Goal: Task Accomplishment & Management: Manage account settings

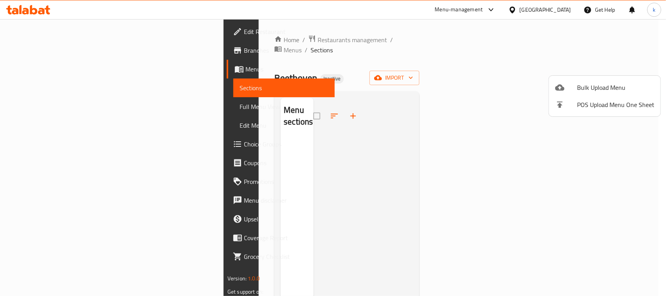
click at [566, 85] on div at bounding box center [566, 87] width 22 height 9
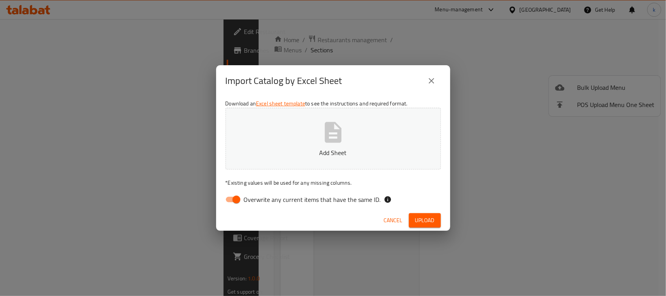
click at [236, 198] on input "Overwrite any current items that have the same ID." at bounding box center [236, 199] width 44 height 15
checkbox input "false"
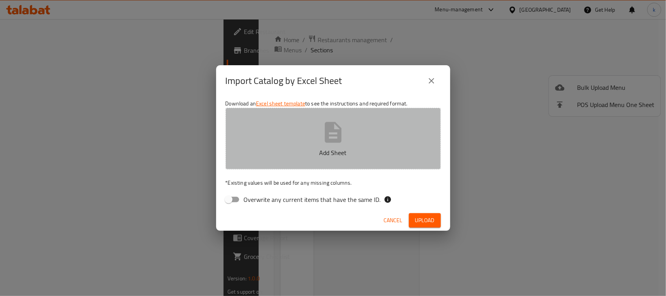
click at [309, 141] on button "Add Sheet" at bounding box center [332, 139] width 215 height 62
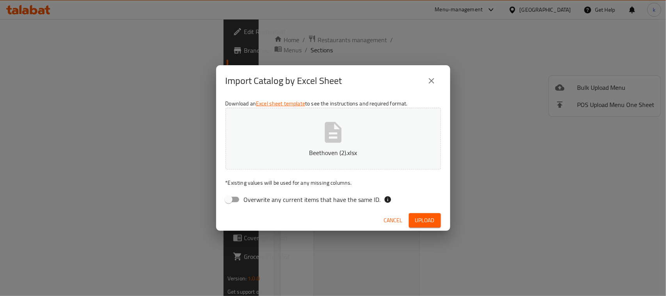
click at [428, 220] on span "Upload" at bounding box center [425, 220] width 20 height 10
click at [424, 217] on span "Upload" at bounding box center [425, 220] width 20 height 10
click at [363, 137] on button "Beethoven (2).xlsx" at bounding box center [332, 139] width 215 height 62
click at [430, 82] on icon "close" at bounding box center [431, 80] width 5 height 5
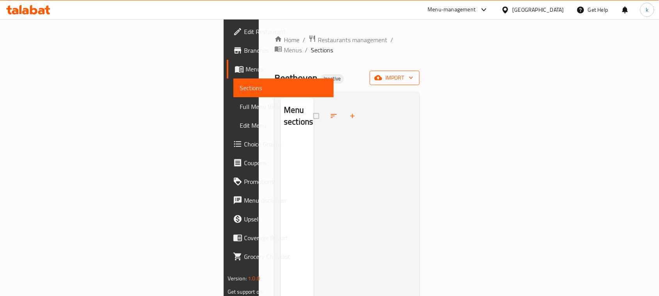
click at [413, 73] on span "import" at bounding box center [394, 78] width 37 height 10
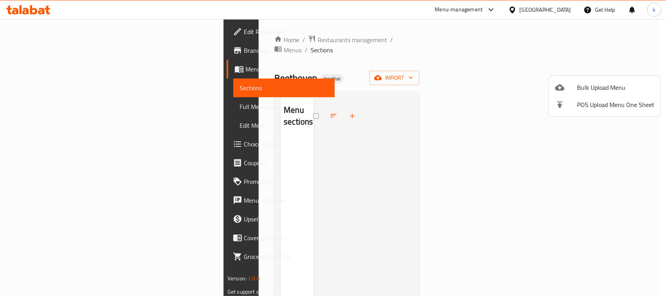
click at [571, 86] on div at bounding box center [566, 87] width 22 height 9
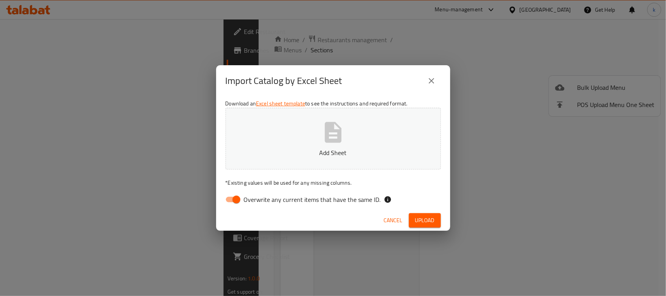
click at [234, 197] on input "Overwrite any current items that have the same ID." at bounding box center [236, 199] width 44 height 15
checkbox input "false"
click at [300, 145] on button "Add Sheet" at bounding box center [332, 139] width 215 height 62
click at [431, 215] on span "Upload" at bounding box center [425, 220] width 20 height 10
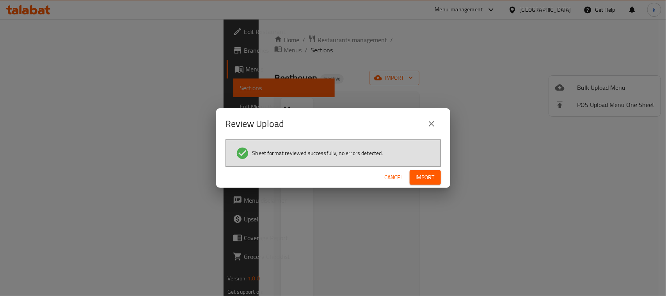
click at [421, 176] on span "Import" at bounding box center [425, 177] width 19 height 10
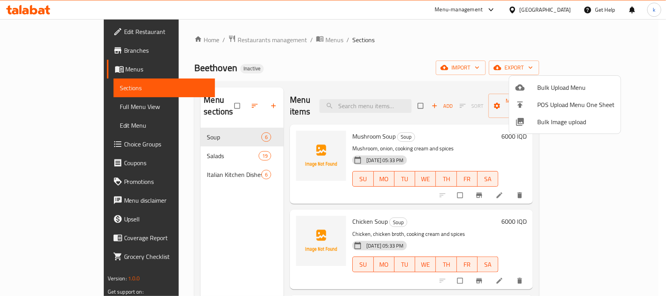
click at [238, 72] on div at bounding box center [333, 148] width 666 height 296
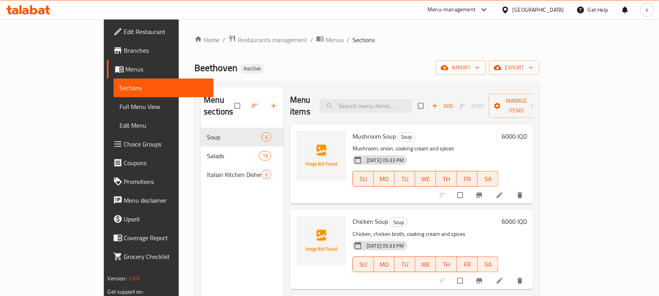
drag, startPoint x: 321, startPoint y: 58, endPoint x: 313, endPoint y: 86, distance: 29.2
click at [321, 58] on div "Home / Restaurants management / Menus / Sections Beethoven Inactive import expo…" at bounding box center [366, 212] width 345 height 355
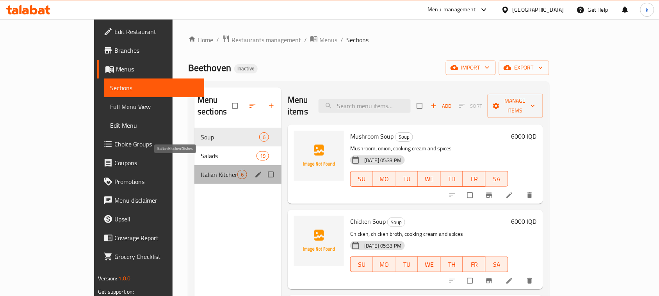
click at [201, 170] on span "Italian Kitchen Dishes" at bounding box center [219, 174] width 37 height 9
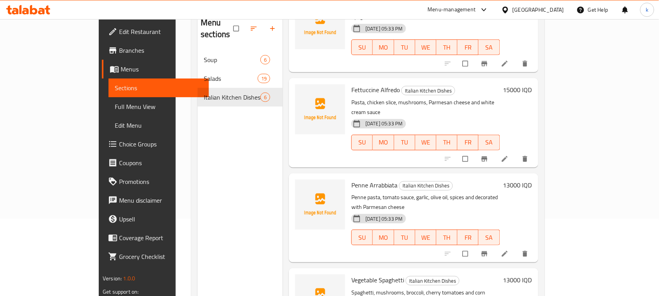
scroll to position [110, 0]
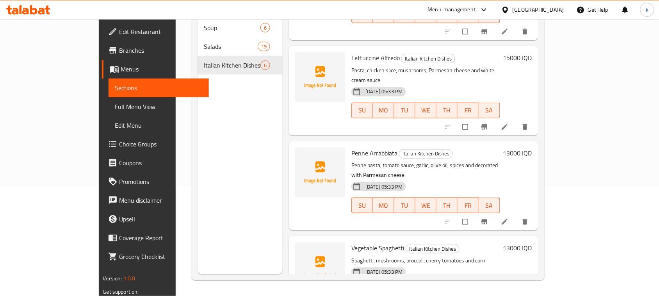
click at [499, 147] on h6 "Penne Arrabbiata Italian Kitchen Dishes" at bounding box center [425, 152] width 148 height 11
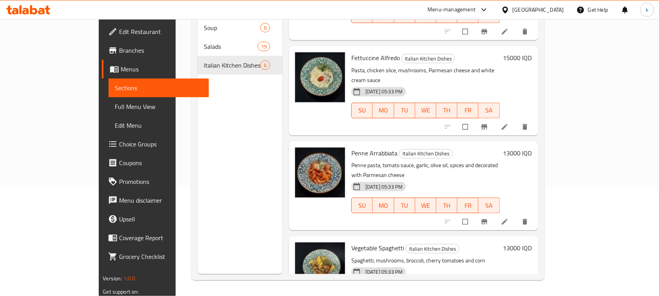
drag, startPoint x: 469, startPoint y: 105, endPoint x: 215, endPoint y: 164, distance: 260.5
click at [469, 105] on div "Menu items Add Sort Manage items Meat Lasagna Italian Kitchen Dishes Lasagna pi…" at bounding box center [409, 126] width 255 height 296
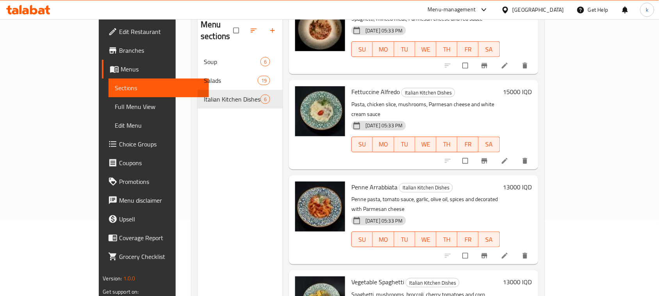
scroll to position [0, 0]
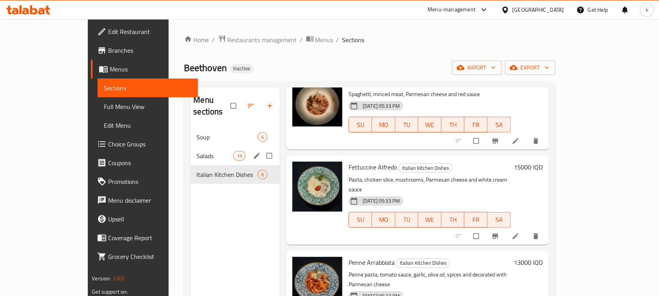
click at [197, 151] on span "Salads" at bounding box center [215, 155] width 36 height 9
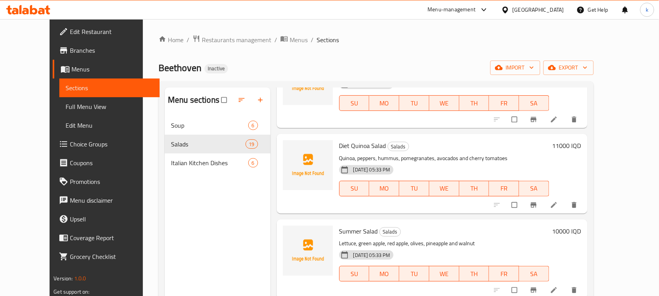
click at [391, 38] on ol "Home / Restaurants management / Menus / Sections" at bounding box center [375, 40] width 435 height 10
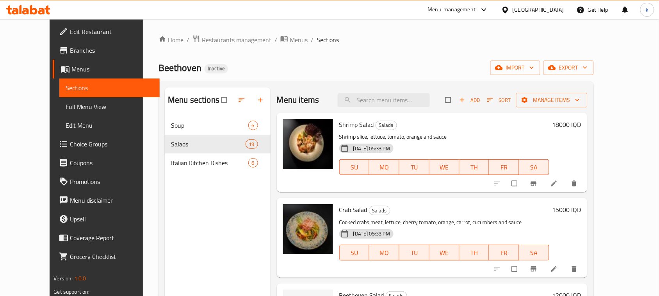
click at [316, 44] on span "Sections" at bounding box center [327, 39] width 22 height 9
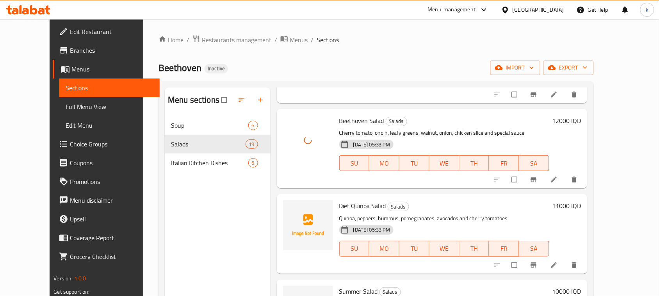
scroll to position [195, 0]
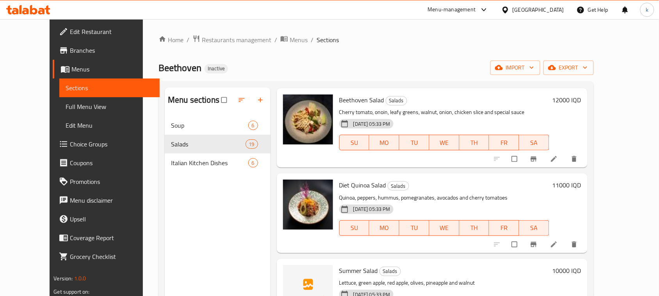
drag, startPoint x: 410, startPoint y: 18, endPoint x: 415, endPoint y: 60, distance: 42.9
click at [410, 18] on div "Menu-management [GEOGRAPHIC_DATA] Get Help k" at bounding box center [329, 9] width 659 height 19
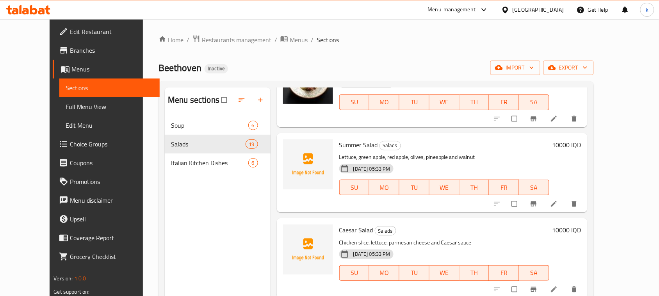
scroll to position [341, 0]
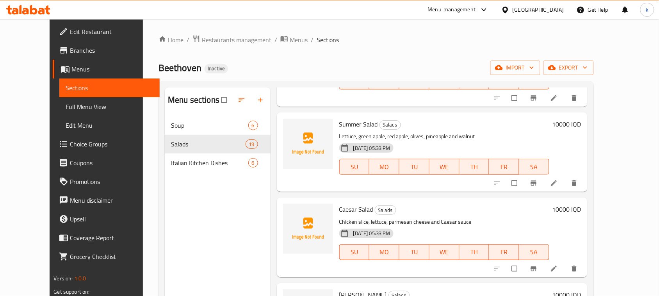
click at [477, 194] on div "Menu items Add Sort Manage items Shrimp Salad Salads Shrimp slice, lettuce, tom…" at bounding box center [428, 235] width 317 height 296
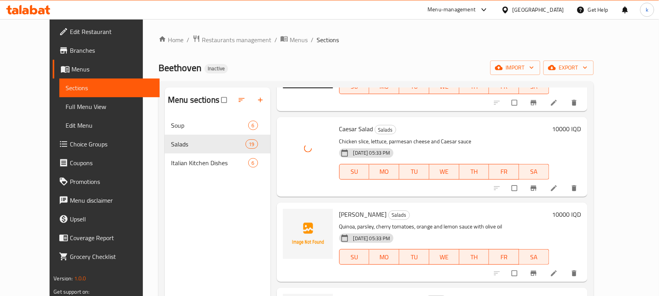
scroll to position [439, 0]
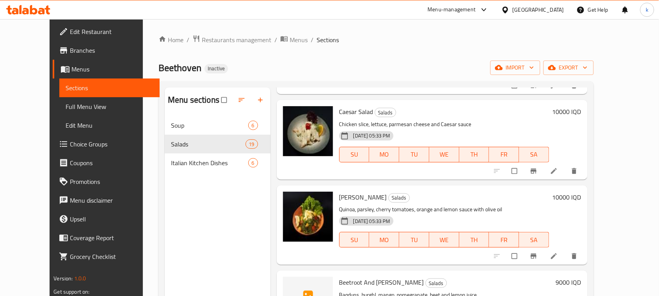
click at [314, 72] on div "Beethoven Inactive import export" at bounding box center [375, 67] width 435 height 14
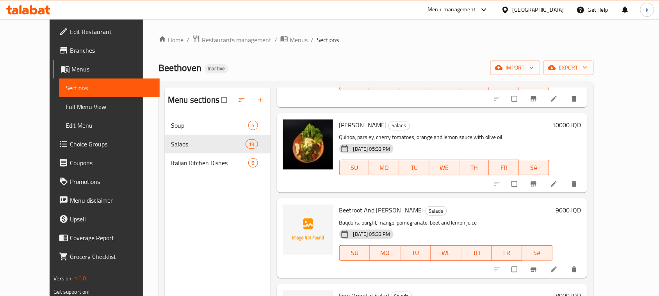
scroll to position [536, 0]
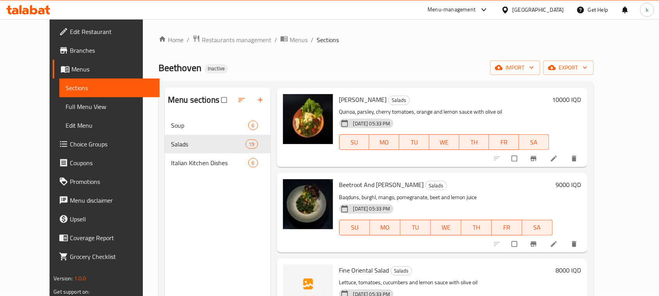
click at [471, 250] on div "Beetroot And Mango Tabbouleh Salads Baqduns, burghl, mango, pomegranate, beet a…" at bounding box center [432, 212] width 311 height 79
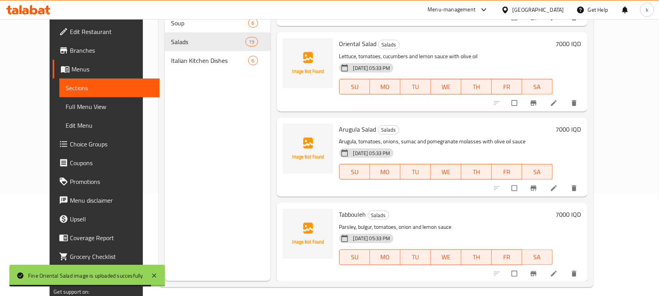
scroll to position [110, 0]
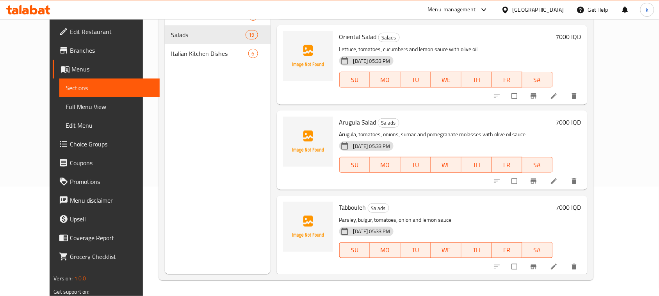
click at [321, 295] on div "Home / Restaurants management / Menus / Sections Beethoven Inactive import expo…" at bounding box center [376, 103] width 466 height 386
click at [447, 110] on div "Arugula Salad Salads Arugula, tomatoes, onions, sumac and pomegranate molasses …" at bounding box center [432, 149] width 311 height 79
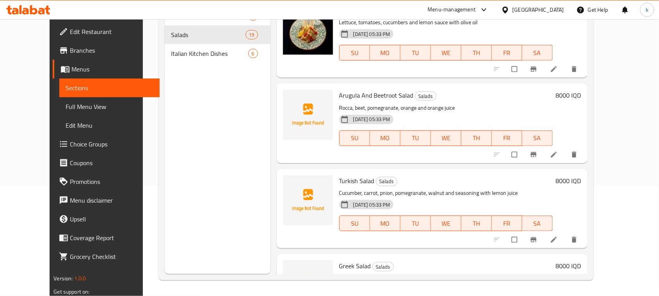
scroll to position [718, 0]
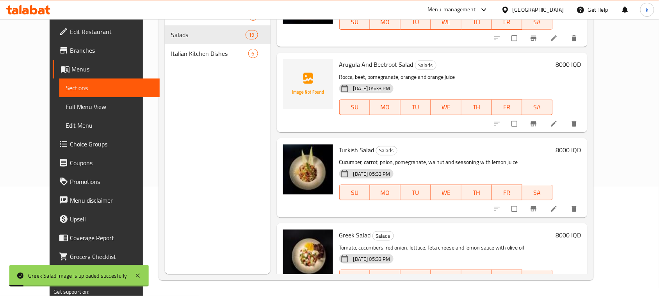
drag, startPoint x: 478, startPoint y: 136, endPoint x: 470, endPoint y: 135, distance: 7.9
click at [478, 136] on div "Menu items Add Sort Manage items Shrimp Salad Salads Shrimp slice, lettuce, tom…" at bounding box center [428, 126] width 317 height 296
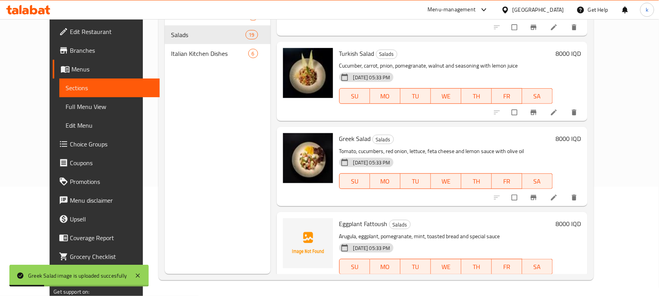
scroll to position [815, 0]
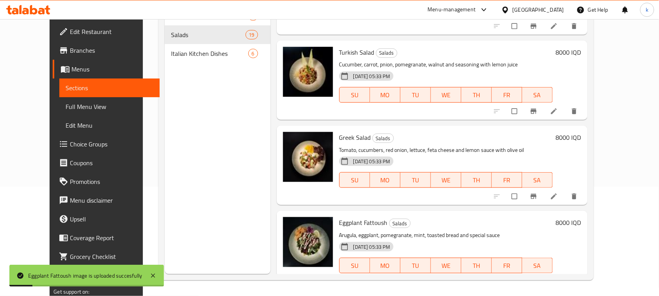
click at [440, 200] on div "Greek Salad Salads Tomato, cucumbers, red onion, lettuce, feta cheese and lemon…" at bounding box center [446, 165] width 220 height 73
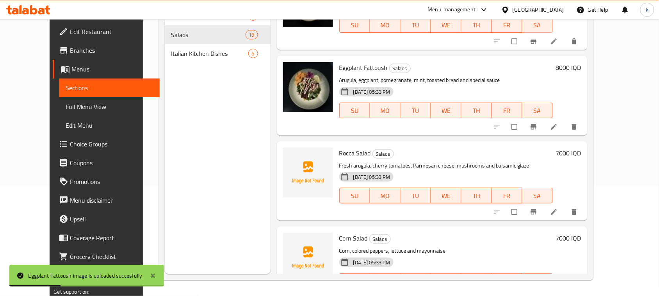
scroll to position [1010, 0]
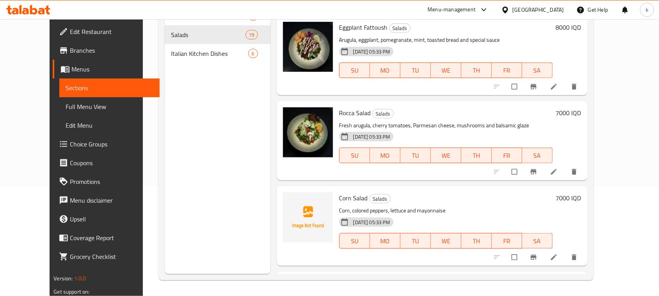
click at [448, 194] on h6 "Corn Salad Salads" at bounding box center [445, 197] width 213 height 11
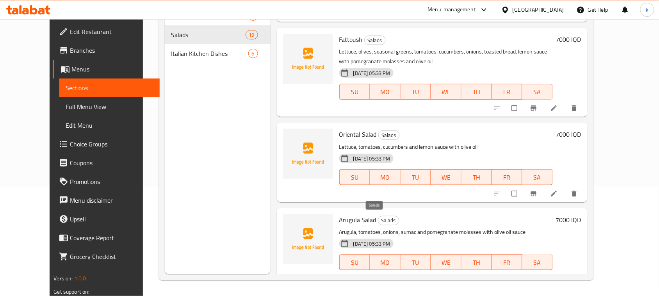
scroll to position [1352, 0]
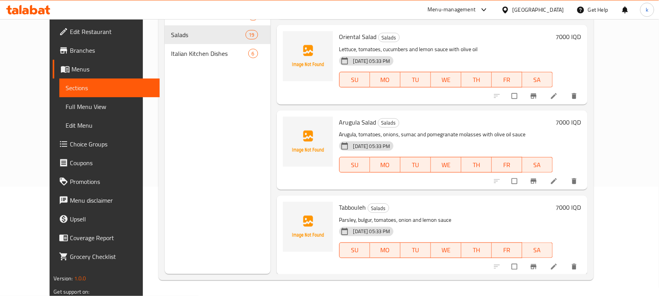
click at [426, 191] on div "Menu items Add Sort Manage items Shrimp Salad Salads Shrimp slice, lettuce, tom…" at bounding box center [428, 126] width 317 height 296
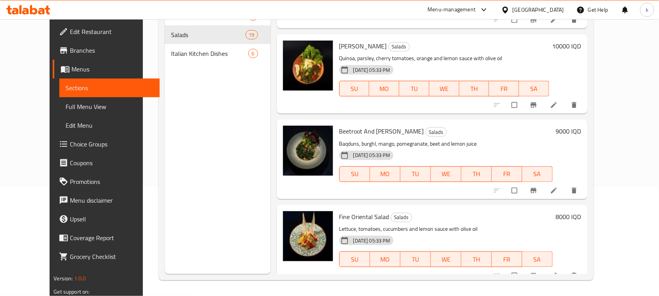
scroll to position [488, 0]
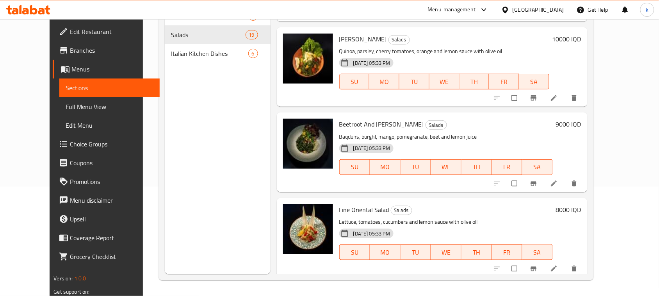
click at [476, 128] on h6 "Beetroot And Mango Tabbouleh Salads" at bounding box center [445, 124] width 213 height 11
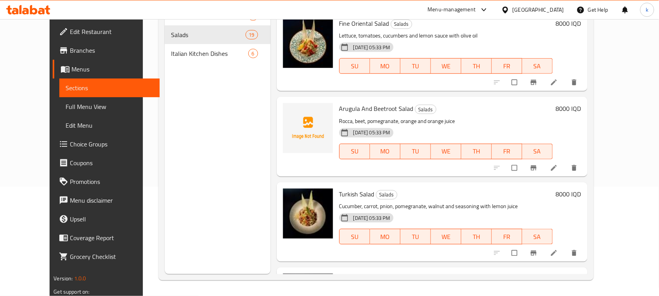
scroll to position [669, 0]
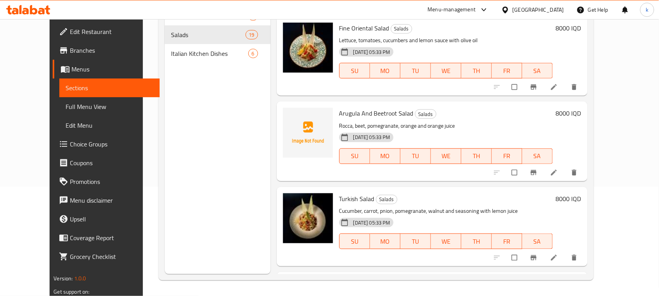
drag, startPoint x: 516, startPoint y: 118, endPoint x: 500, endPoint y: 120, distance: 15.7
click at [515, 118] on div "Arugula And Beetroot Salad Salads Rocca, beet, pomegranate, orange and orange j…" at bounding box center [446, 141] width 220 height 73
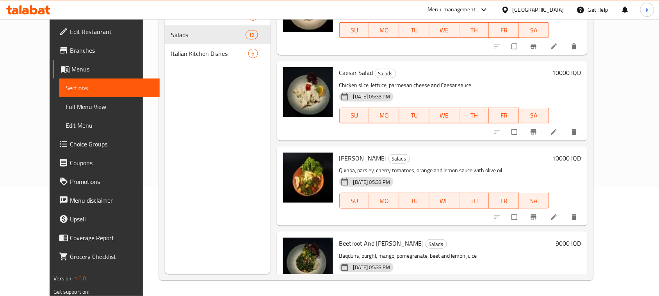
scroll to position [376, 0]
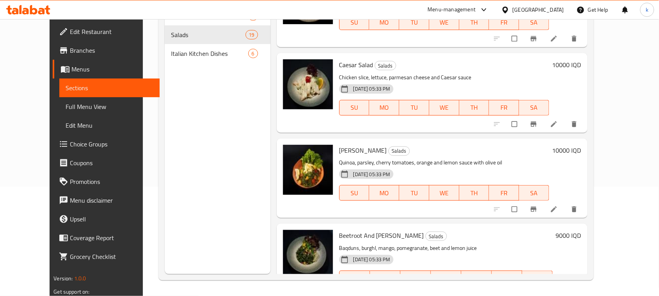
click at [461, 115] on div "SU MO TU WE TH FR SA" at bounding box center [444, 108] width 216 height 22
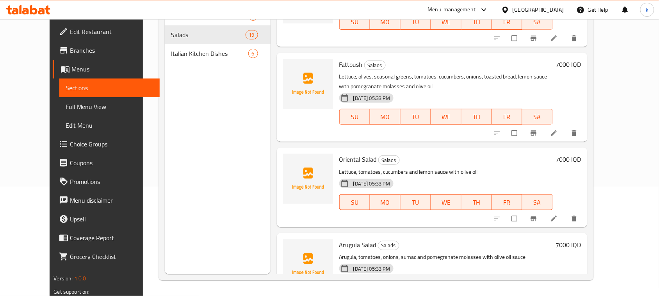
scroll to position [1352, 0]
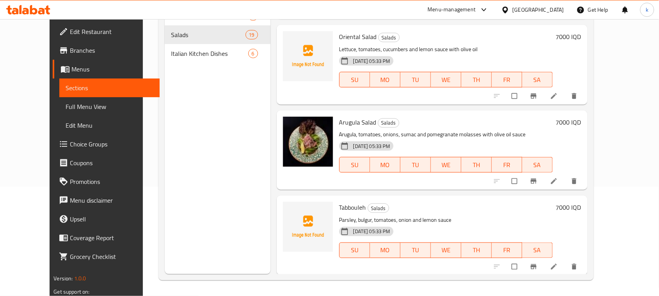
click at [456, 199] on div "Tabbouleh Salads Parsley, bulgur, tomatoes, onion and lemon sauce [DATE] 05:33 …" at bounding box center [446, 235] width 220 height 73
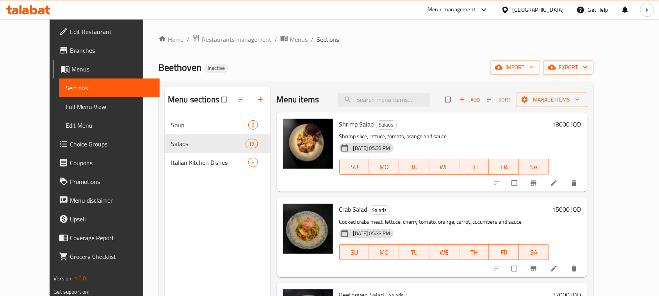
scroll to position [0, 0]
click at [404, 98] on input "search" at bounding box center [383, 100] width 92 height 14
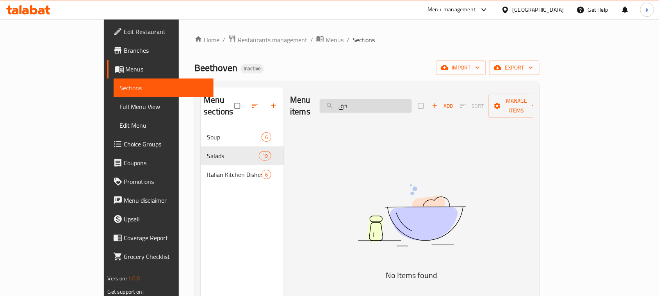
type input "خ"
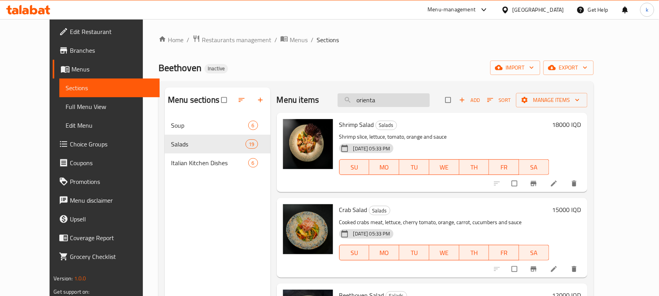
type input "oriental"
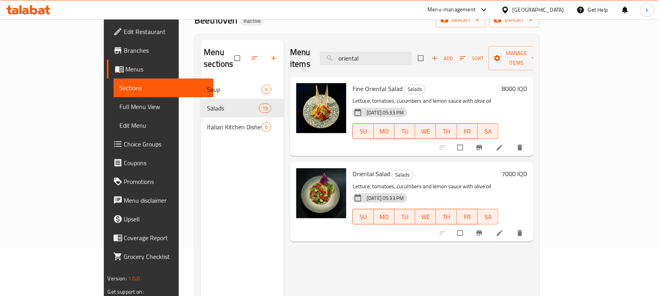
scroll to position [12, 0]
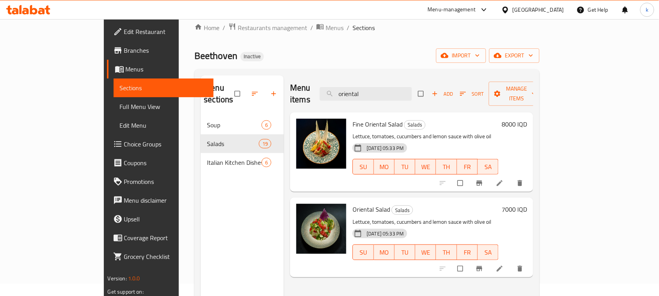
drag, startPoint x: 410, startPoint y: 88, endPoint x: 344, endPoint y: 94, distance: 65.8
click at [344, 94] on div "Menu items oriental Add Sort Manage items" at bounding box center [411, 93] width 243 height 37
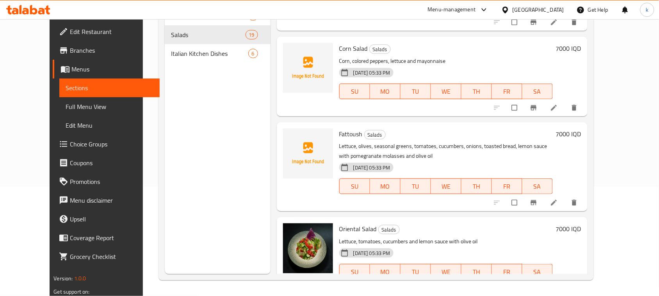
scroll to position [1157, 0]
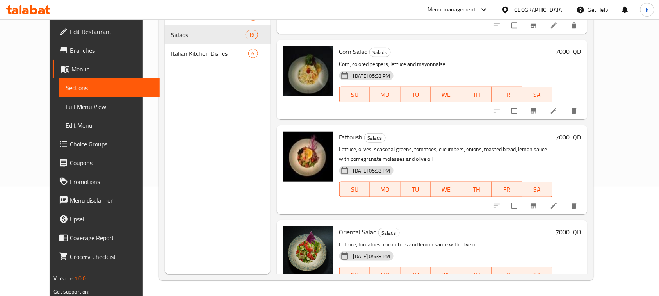
click at [417, 103] on div "SU MO TU WE TH FR SA" at bounding box center [446, 94] width 220 height 22
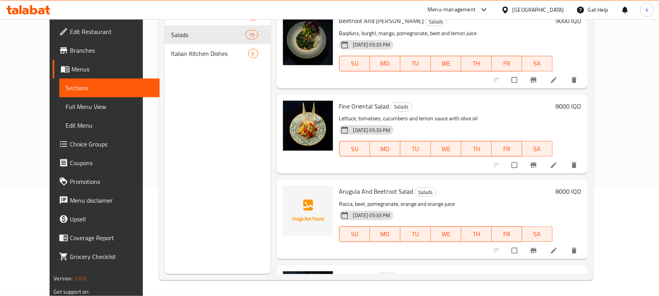
scroll to position [669, 0]
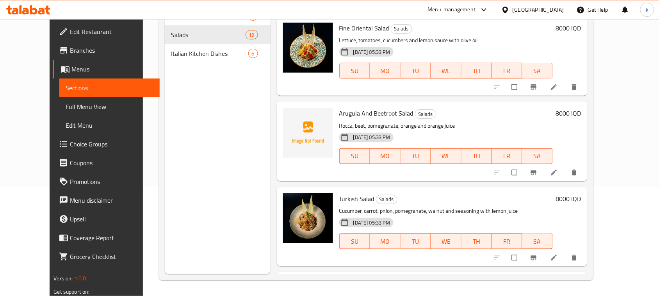
click at [469, 98] on div "Menu items Add Sort Manage items Shrimp Salad Salads Shrimp slice, lettuce, tom…" at bounding box center [428, 126] width 317 height 296
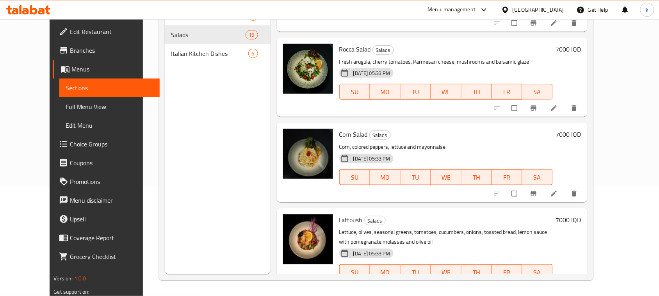
scroll to position [1010, 0]
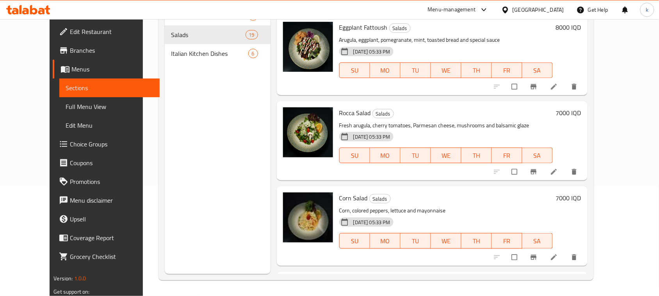
drag, startPoint x: 492, startPoint y: 99, endPoint x: 483, endPoint y: 137, distance: 38.0
click at [492, 99] on div "Menu items Add Sort Manage items Shrimp Salad Salads Shrimp slice, lettuce, tom…" at bounding box center [428, 126] width 317 height 296
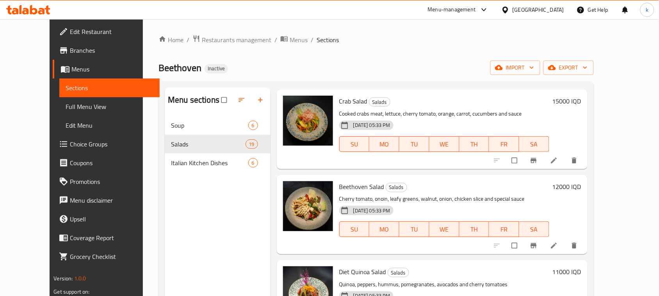
scroll to position [0, 0]
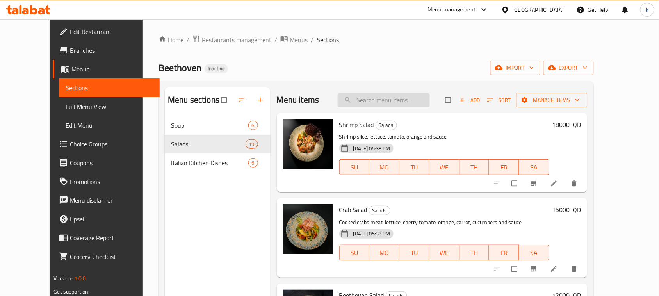
click at [386, 98] on input "search" at bounding box center [383, 100] width 92 height 14
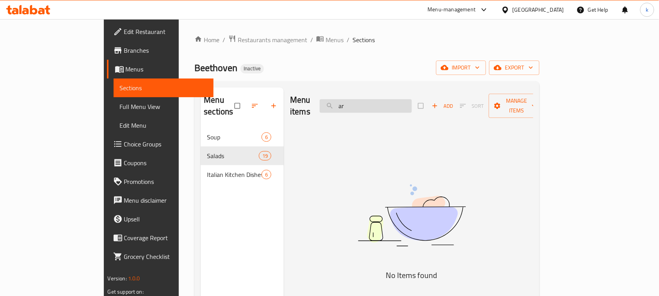
type input "a"
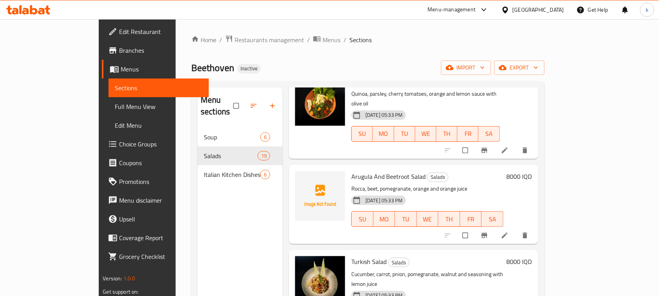
scroll to position [341, 0]
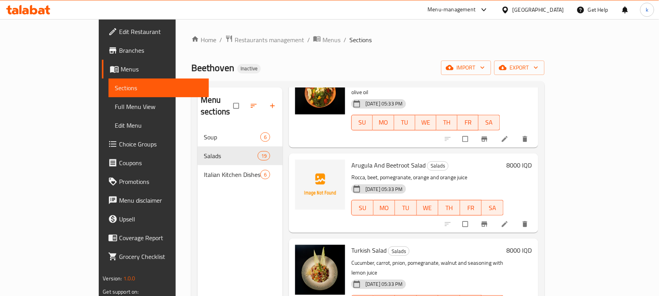
click at [351, 159] on span "Arugula And Beetroot Salad" at bounding box center [388, 165] width 74 height 12
copy span "Arugula"
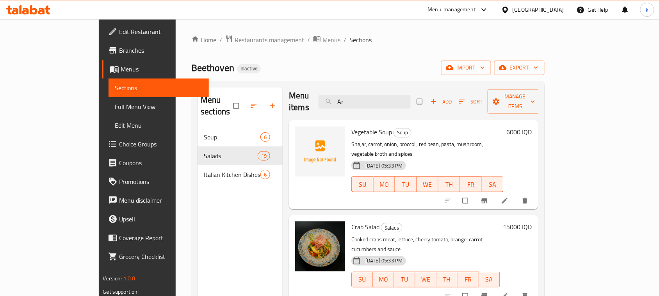
scroll to position [0, 0]
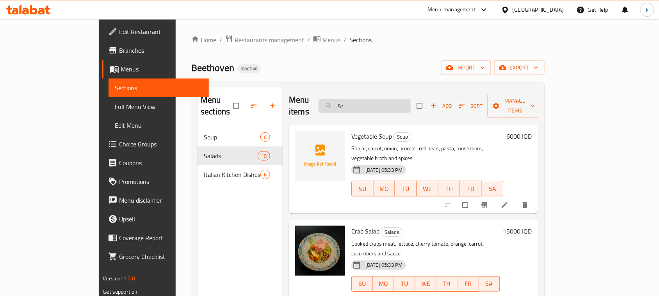
drag, startPoint x: 386, startPoint y: 99, endPoint x: 363, endPoint y: 104, distance: 24.0
click at [363, 104] on input "Ar" at bounding box center [364, 106] width 92 height 14
paste input "ugula"
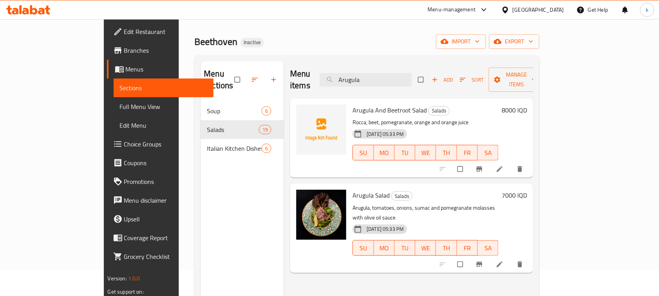
scroll to position [49, 0]
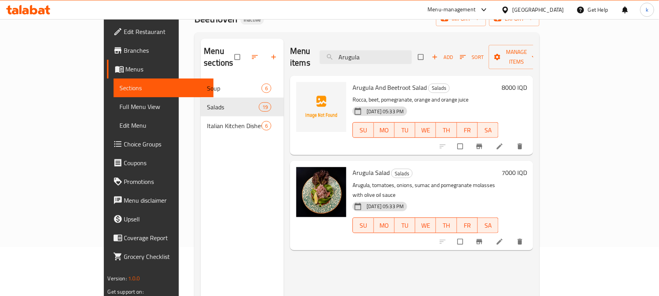
drag, startPoint x: 402, startPoint y: 50, endPoint x: 334, endPoint y: 49, distance: 68.3
click at [334, 49] on div "Menu items Arugula Add Sort Manage items" at bounding box center [411, 57] width 243 height 37
type input "Arugula"
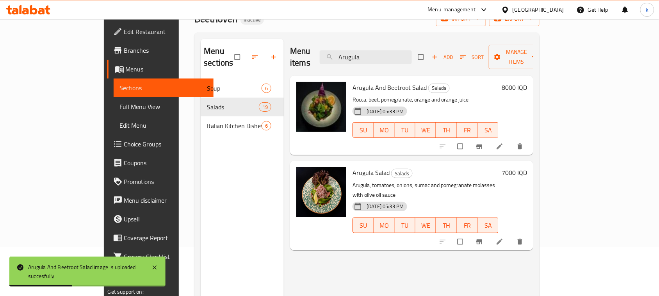
drag, startPoint x: 353, startPoint y: 264, endPoint x: 177, endPoint y: 156, distance: 206.7
click at [353, 264] on div "Menu items Arugula Add Sort Manage items Arugula And Beetroot Salad Salads Rocc…" at bounding box center [408, 187] width 249 height 296
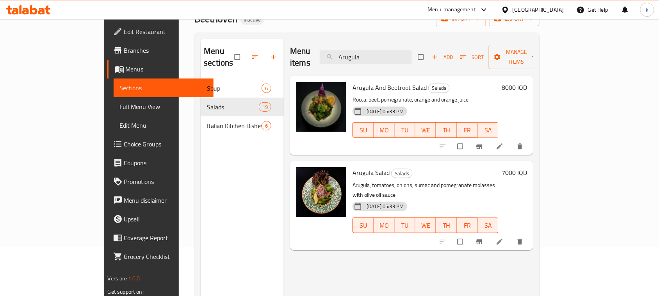
drag, startPoint x: 412, startPoint y: 53, endPoint x: 320, endPoint y: 57, distance: 91.4
click at [322, 57] on div "Menu items Arugula Add Sort Manage items" at bounding box center [411, 57] width 243 height 37
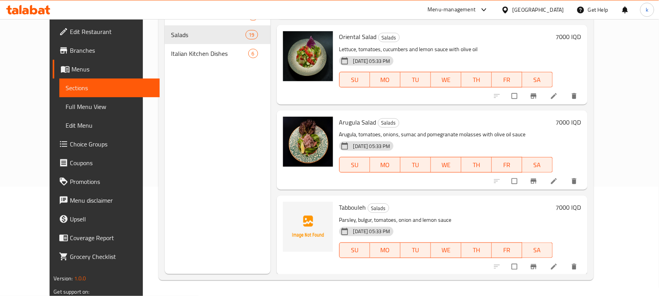
scroll to position [110, 0]
click at [171, 164] on div "Menu sections Soup 6 Salads 19 Italian Kitchen Dishes 6" at bounding box center [218, 126] width 106 height 296
click at [66, 109] on span "Full Menu View" at bounding box center [110, 106] width 88 height 9
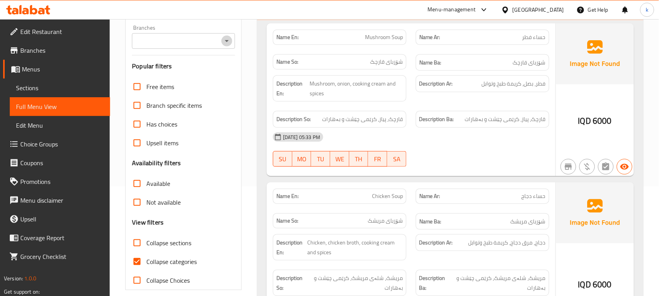
click at [223, 38] on icon "Open" at bounding box center [226, 40] width 9 height 9
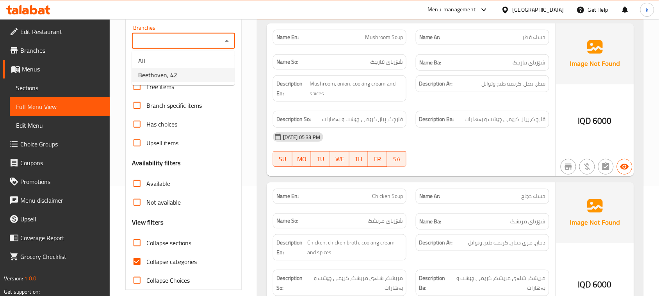
click at [187, 70] on li "Beethoven, 42" at bounding box center [183, 75] width 103 height 14
type input "Beethoven, 42"
click at [137, 263] on input "Collapse categories" at bounding box center [137, 261] width 19 height 19
checkbox input "false"
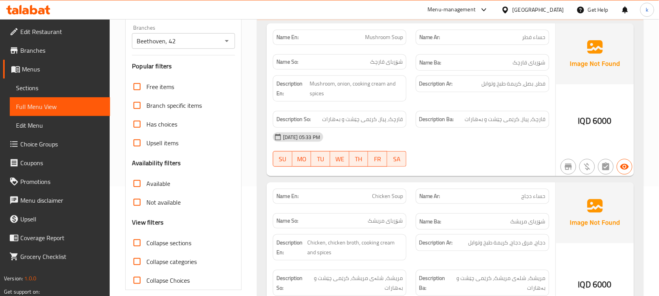
click at [18, 74] on link "Menus" at bounding box center [56, 69] width 107 height 19
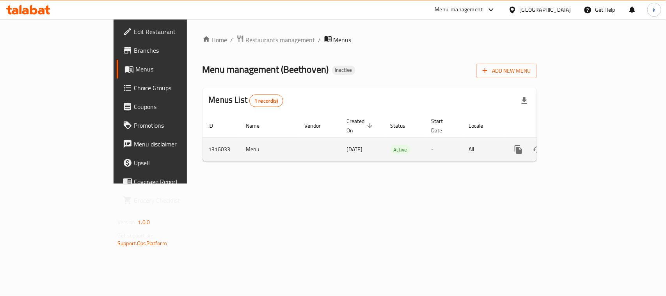
click at [579, 145] on icon "enhanced table" at bounding box center [574, 149] width 9 height 9
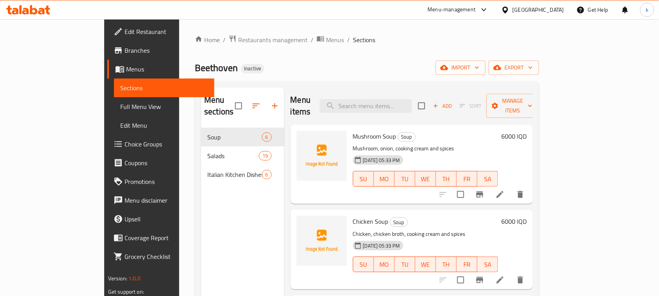
click at [359, 34] on div "Home / Restaurants management / Menus / Sections Beethoven Inactive import expo…" at bounding box center [366, 212] width 375 height 386
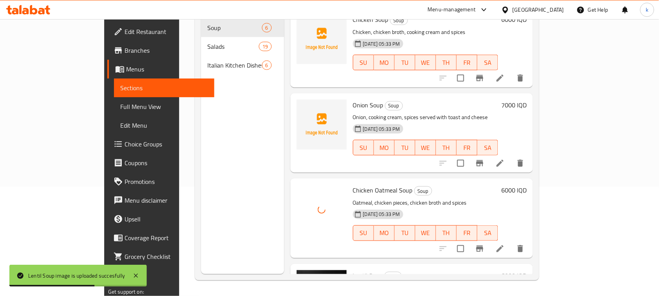
scroll to position [88, 0]
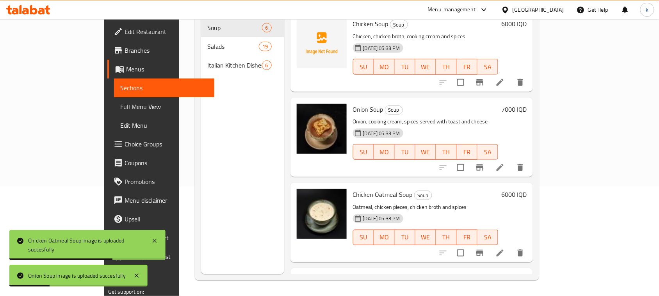
drag, startPoint x: 400, startPoint y: 71, endPoint x: 350, endPoint y: 125, distance: 73.7
click at [400, 71] on div "Chicken Soup Soup Chicken, chicken broth, cooking cream and spices [DATE] 05:33…" at bounding box center [425, 51] width 151 height 73
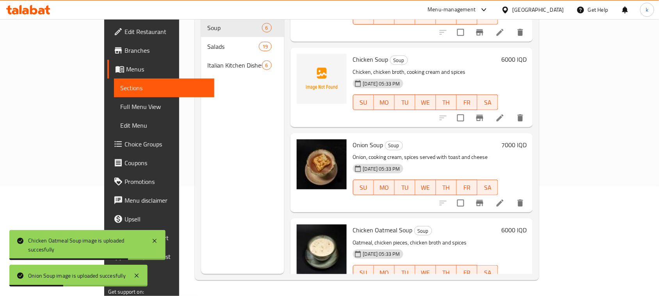
scroll to position [0, 0]
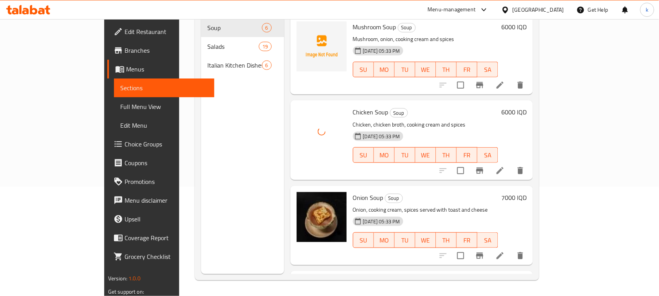
click at [430, 83] on div "Menu items Add Sort Manage items Mushroom Soup Soup Mushroom, onion, cooking cr…" at bounding box center [408, 126] width 249 height 296
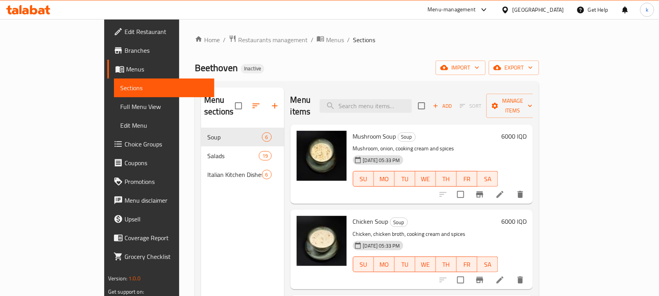
click at [323, 51] on div "Home / Restaurants management / Menus / Sections Beethoven Inactive import expo…" at bounding box center [367, 212] width 344 height 355
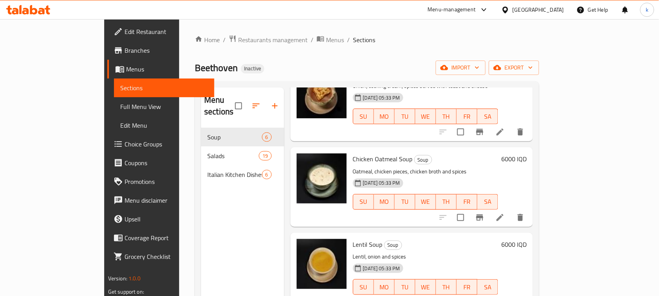
scroll to position [234, 0]
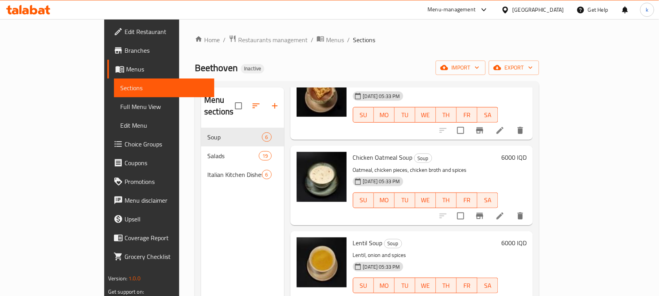
click at [328, 65] on div "Beethoven Inactive import export" at bounding box center [367, 67] width 344 height 14
click at [534, 71] on icon "button" at bounding box center [530, 68] width 8 height 8
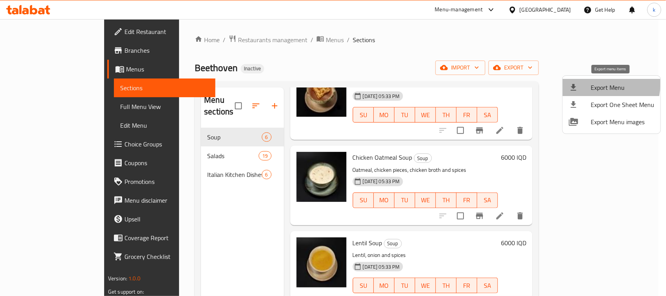
click at [594, 84] on span "Export Menu" at bounding box center [623, 87] width 64 height 9
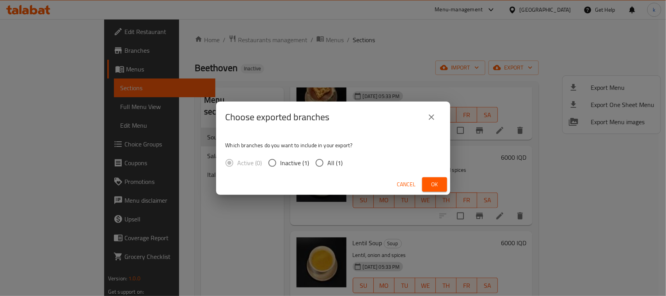
click at [316, 159] on input "All (1)" at bounding box center [319, 162] width 16 height 16
radio input "true"
click at [445, 179] on button "Ok" at bounding box center [434, 184] width 25 height 14
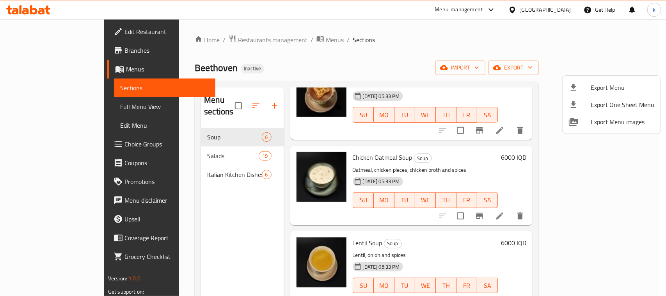
click at [32, 71] on div at bounding box center [333, 148] width 666 height 296
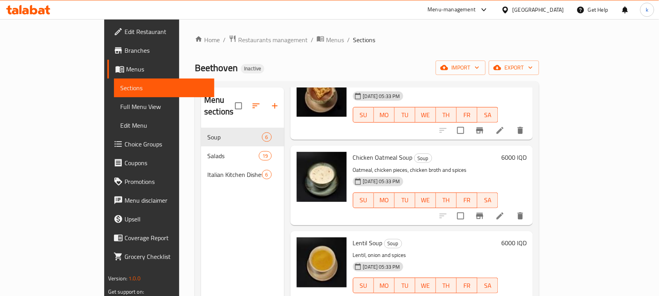
click at [126, 67] on span "Menus" at bounding box center [167, 68] width 82 height 9
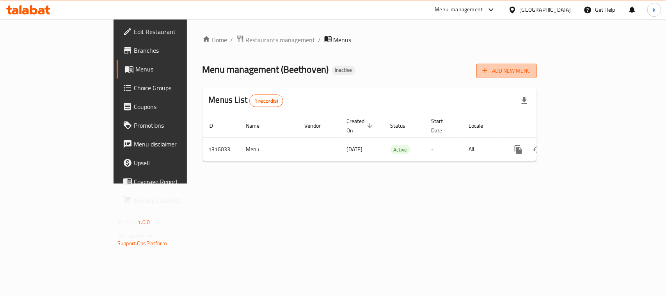
click at [531, 67] on span "Add New Menu" at bounding box center [507, 71] width 48 height 10
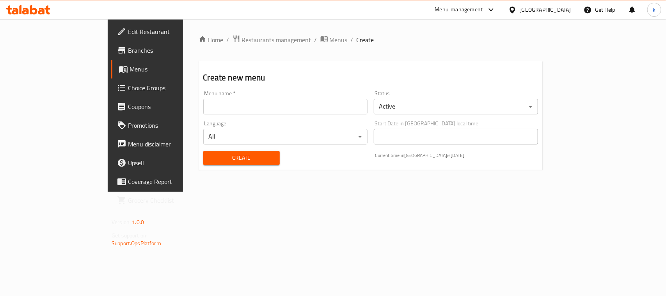
click at [203, 108] on input "text" at bounding box center [285, 107] width 164 height 16
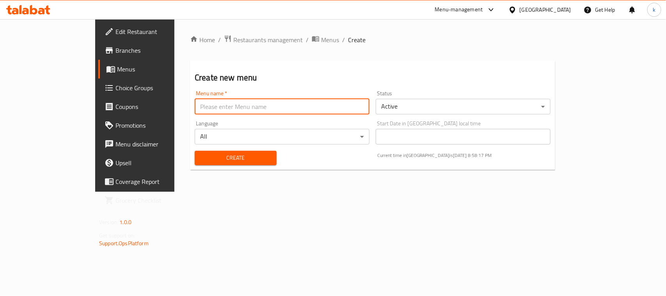
type input "Menu"
click at [201, 156] on span "Create" at bounding box center [235, 158] width 69 height 10
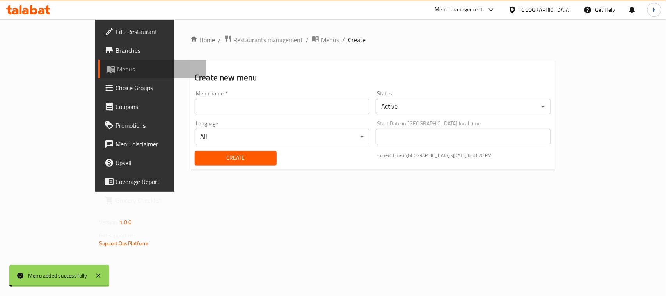
click at [117, 66] on span "Menus" at bounding box center [158, 68] width 83 height 9
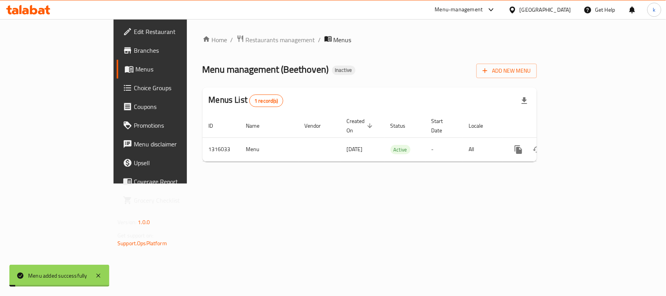
click at [135, 66] on span "Menus" at bounding box center [176, 68] width 83 height 9
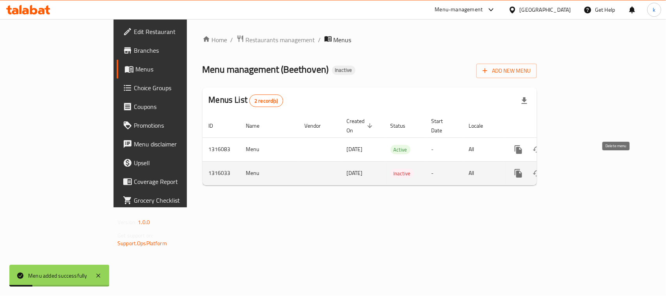
click at [561, 169] on icon "enhanced table" at bounding box center [555, 173] width 9 height 9
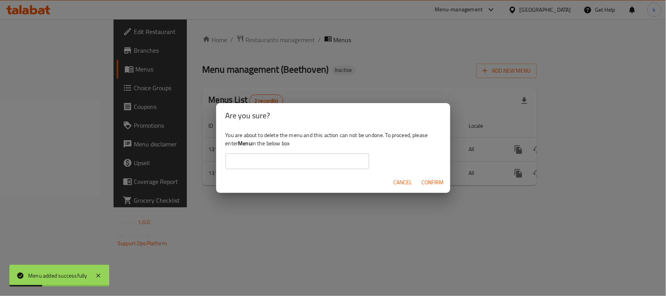
click at [245, 143] on b "Menu" at bounding box center [245, 143] width 14 height 10
copy div "Menu"
click at [247, 162] on input "text" at bounding box center [297, 161] width 144 height 16
paste input "Menu"
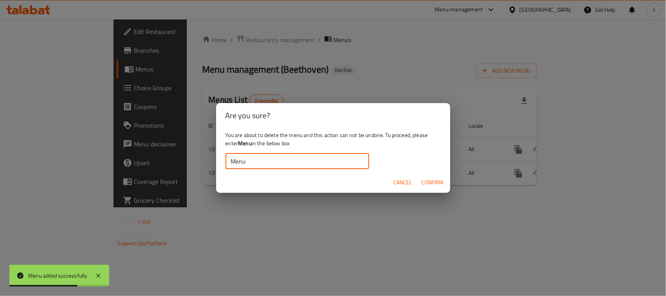
type input "Menu"
click at [428, 185] on span "Confirm" at bounding box center [433, 183] width 22 height 10
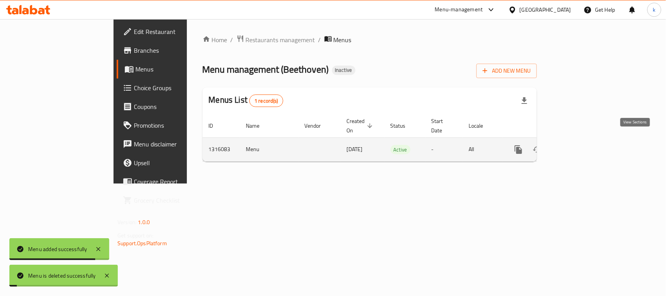
click at [578, 146] on icon "enhanced table" at bounding box center [574, 149] width 7 height 7
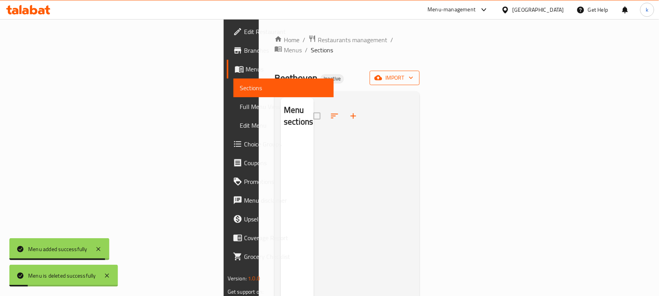
click at [413, 73] on span "import" at bounding box center [394, 78] width 37 height 10
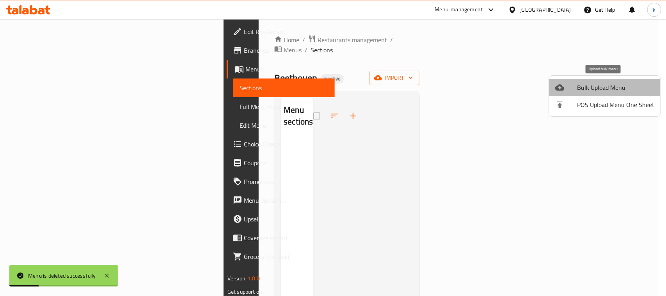
click at [568, 89] on div at bounding box center [566, 87] width 22 height 9
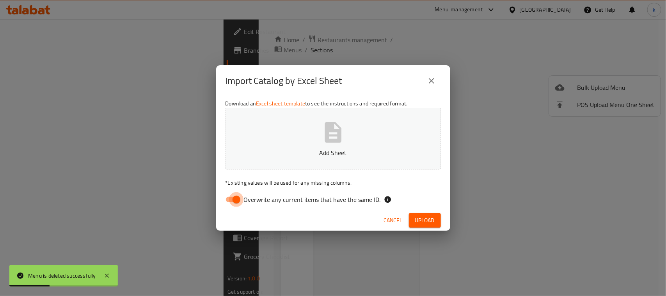
click at [239, 196] on input "Overwrite any current items that have the same ID." at bounding box center [236, 199] width 44 height 15
checkbox input "false"
click at [313, 151] on p "Add Sheet" at bounding box center [333, 152] width 191 height 9
click at [416, 221] on span "Upload" at bounding box center [425, 220] width 20 height 10
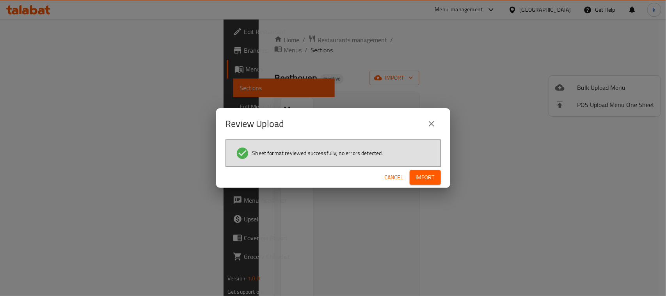
click at [421, 179] on span "Import" at bounding box center [425, 177] width 19 height 10
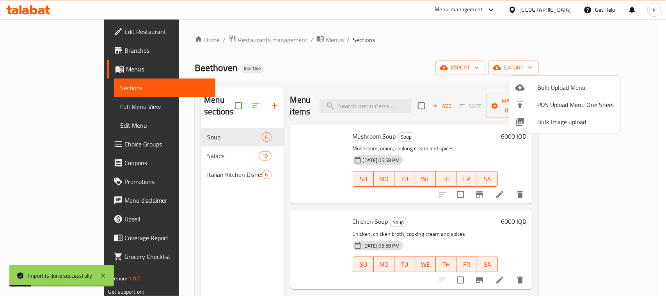
click at [30, 104] on div at bounding box center [333, 148] width 666 height 296
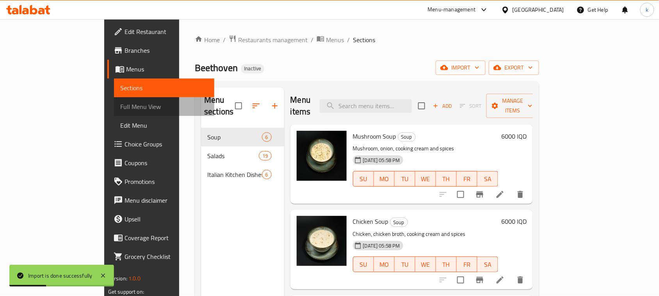
click at [120, 104] on span "Full Menu View" at bounding box center [164, 106] width 88 height 9
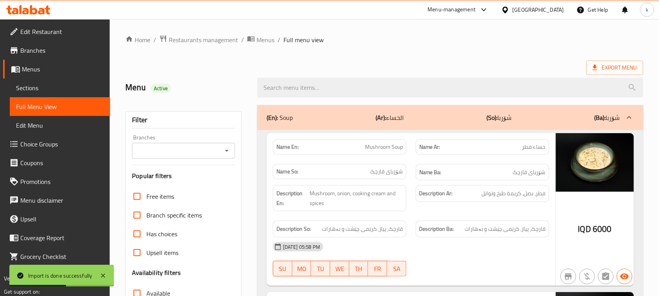
click at [226, 151] on icon "Open" at bounding box center [227, 151] width 4 height 2
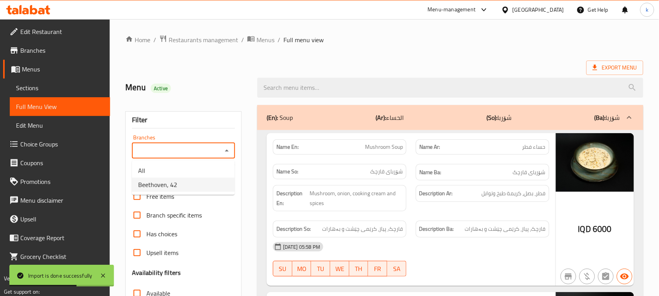
click at [178, 179] on li "Beethoven, 42" at bounding box center [183, 185] width 103 height 14
type input "Beethoven, 42"
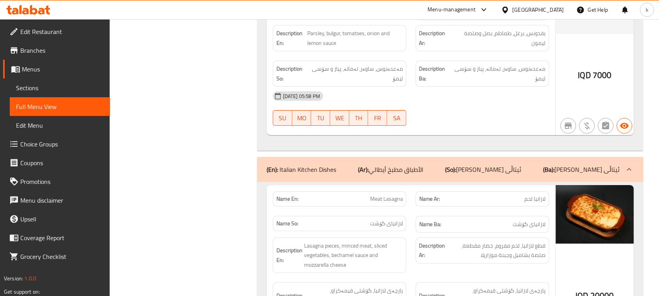
scroll to position [4145, 0]
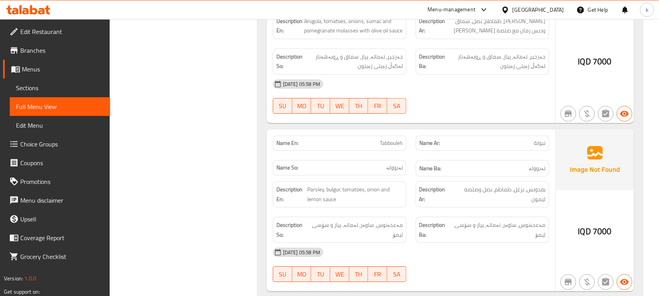
click at [396, 135] on div "Name En: Tabbouleh" at bounding box center [339, 142] width 133 height 15
copy span "Tabbouleh"
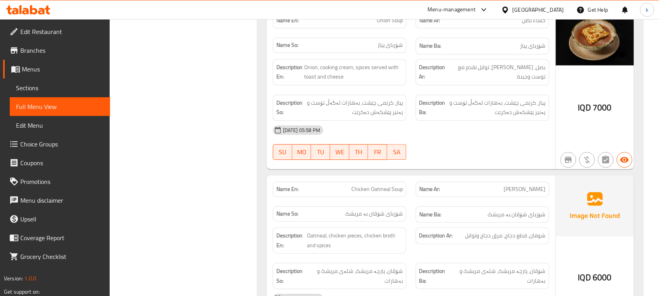
scroll to position [536, 0]
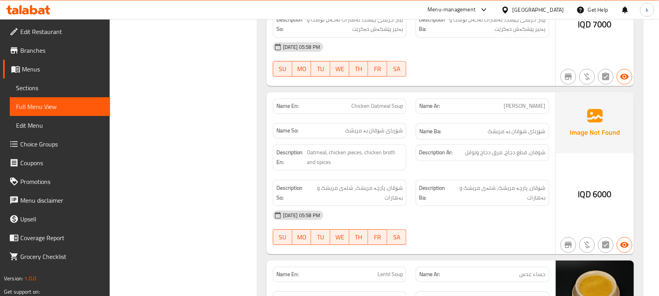
click at [369, 108] on span "Chicken Oatmeal Soup" at bounding box center [376, 106] width 51 height 8
copy span "Chicken Oatmeal Soup"
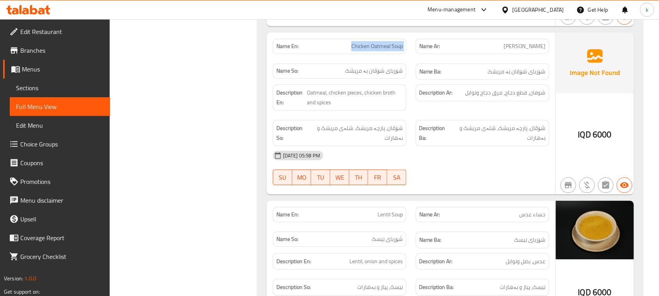
scroll to position [732, 0]
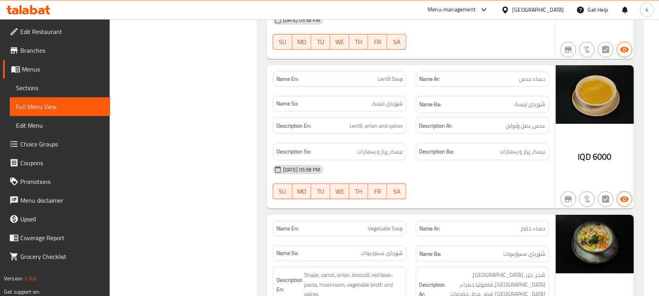
click at [31, 9] on icon at bounding box center [33, 9] width 7 height 9
